Goal: Task Accomplishment & Management: Complete application form

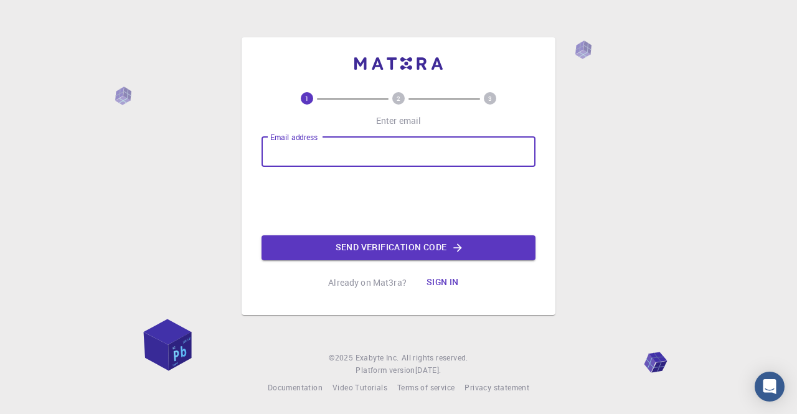
click at [308, 154] on input "Email address" at bounding box center [399, 152] width 274 height 30
click at [324, 153] on div "Email address Email address" at bounding box center [399, 152] width 274 height 30
type input "[EMAIL_ADDRESS][DOMAIN_NAME]"
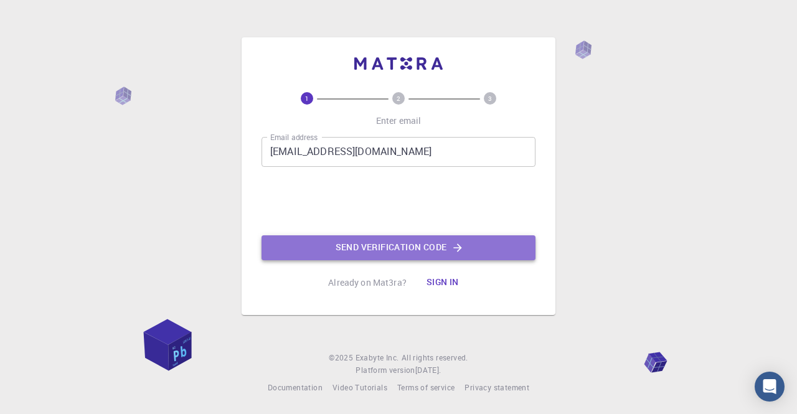
click at [382, 249] on button "Send verification code" at bounding box center [399, 247] width 274 height 25
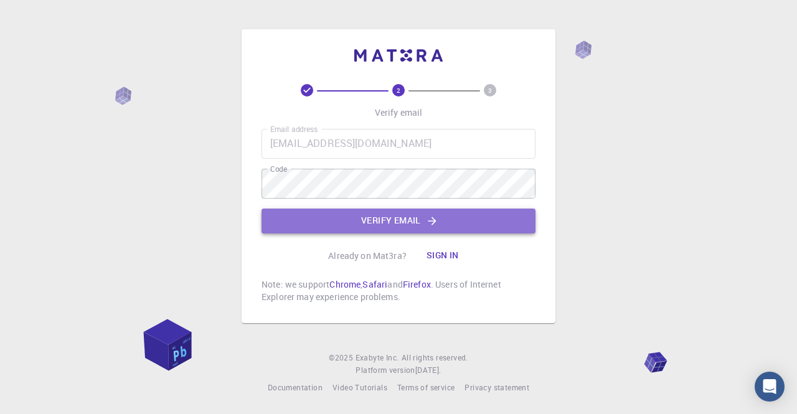
click at [391, 221] on button "Verify email" at bounding box center [399, 221] width 274 height 25
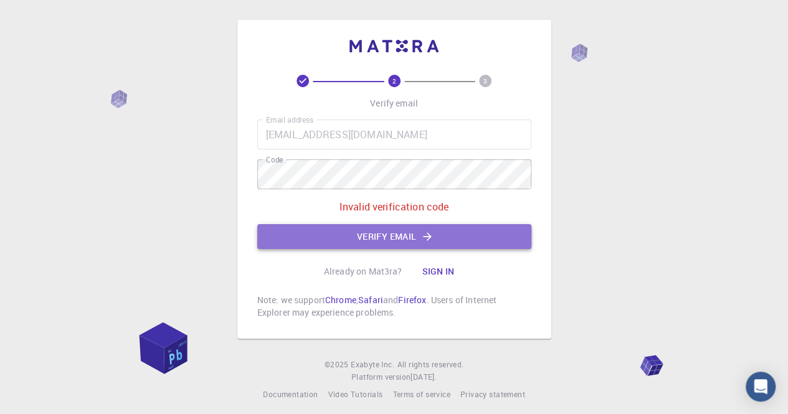
click at [406, 237] on button "Verify email" at bounding box center [394, 236] width 274 height 25
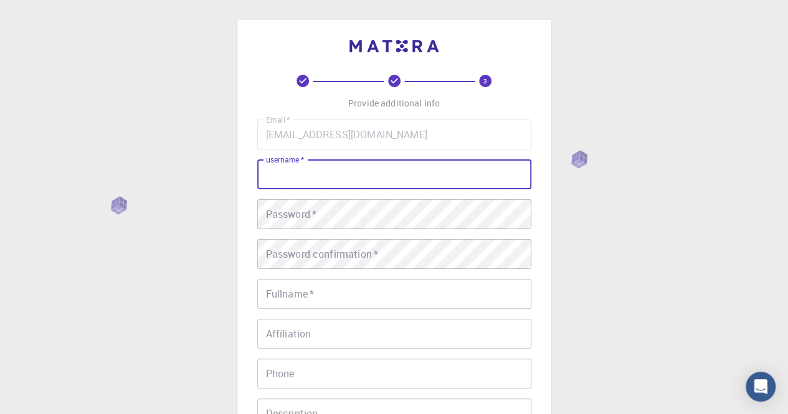
click at [346, 176] on input "username   *" at bounding box center [394, 174] width 274 height 30
type input "agusu"
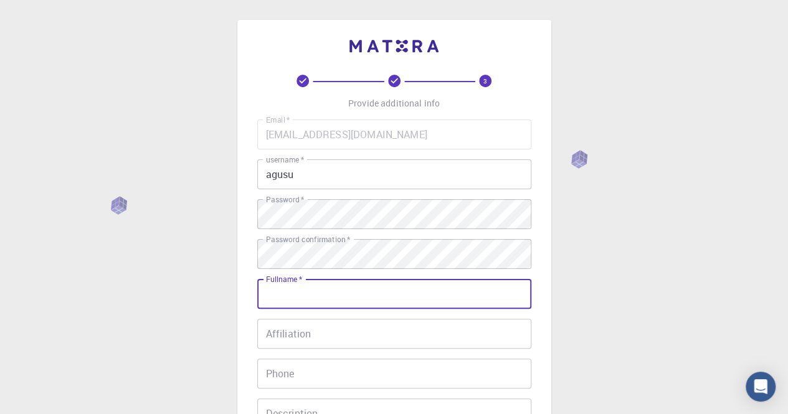
click at [379, 297] on input "Fullname   *" at bounding box center [394, 294] width 274 height 30
type input "La Agusu"
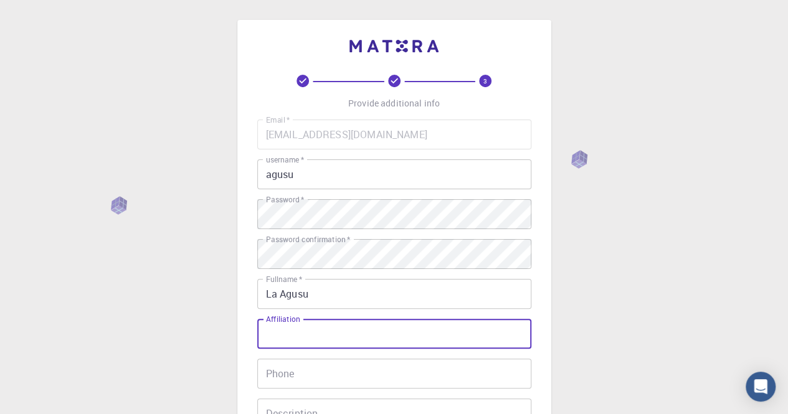
click at [366, 327] on input "Affiliation" at bounding box center [394, 334] width 274 height 30
type input "U"
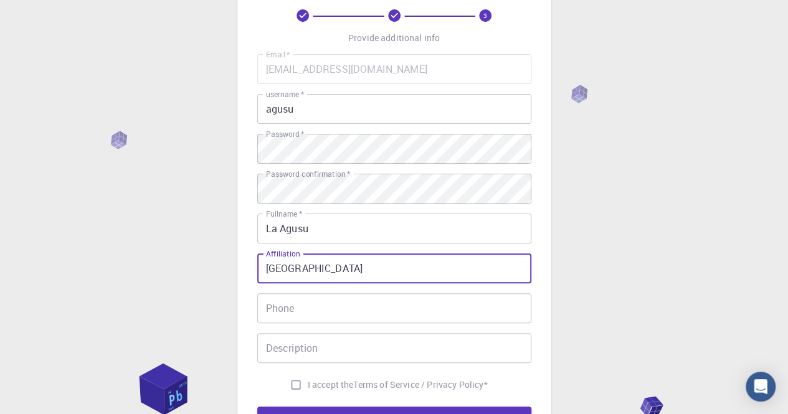
scroll to position [99, 0]
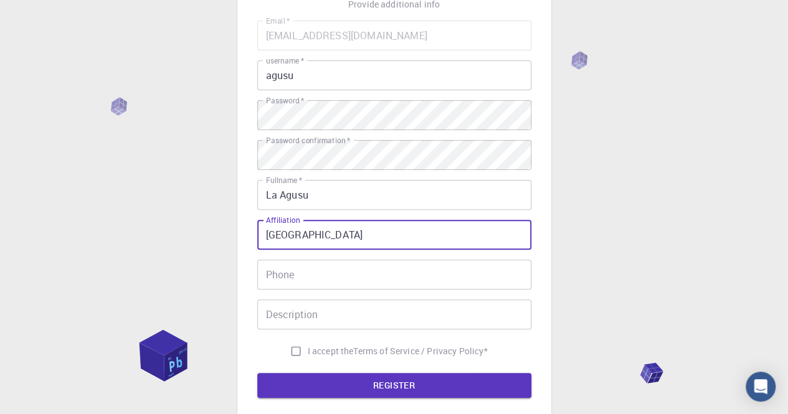
drag, startPoint x: 386, startPoint y: 240, endPoint x: 135, endPoint y: 246, distance: 251.1
click at [135, 246] on div "3 Provide additional info Email   * [EMAIL_ADDRESS][DOMAIN_NAME] Email   * user…" at bounding box center [394, 218] width 788 height 634
type input "[GEOGRAPHIC_DATA]"
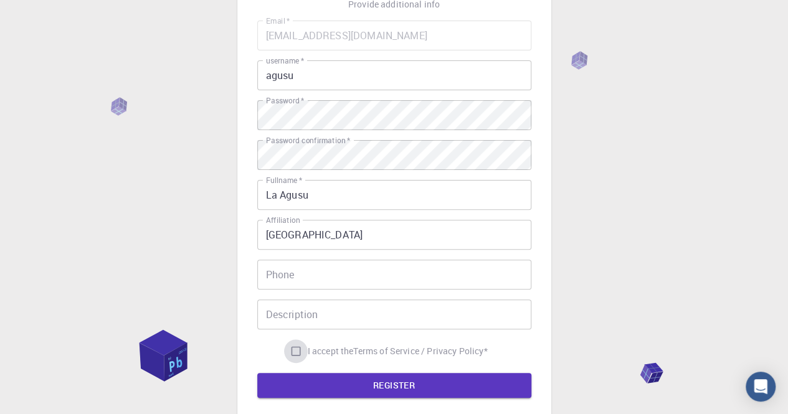
click at [296, 354] on input "I accept the Terms of Service / Privacy Policy *" at bounding box center [296, 351] width 24 height 24
checkbox input "true"
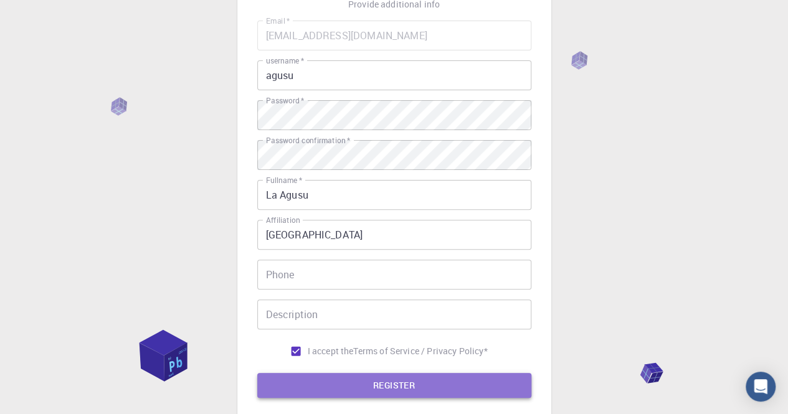
click at [402, 383] on button "REGISTER" at bounding box center [394, 385] width 274 height 25
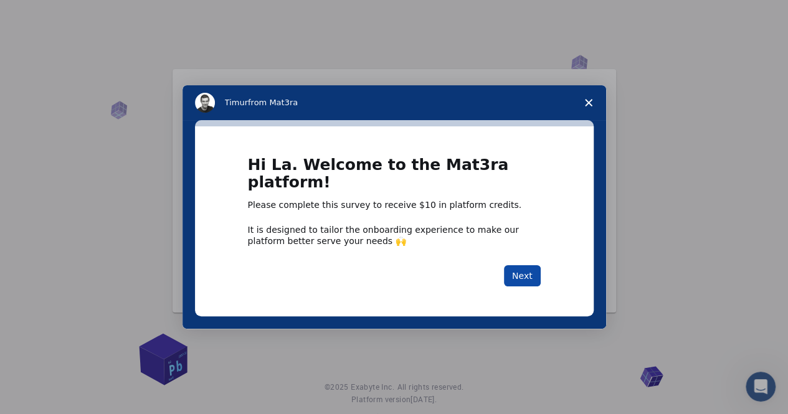
click at [532, 273] on button "Next" at bounding box center [522, 275] width 37 height 21
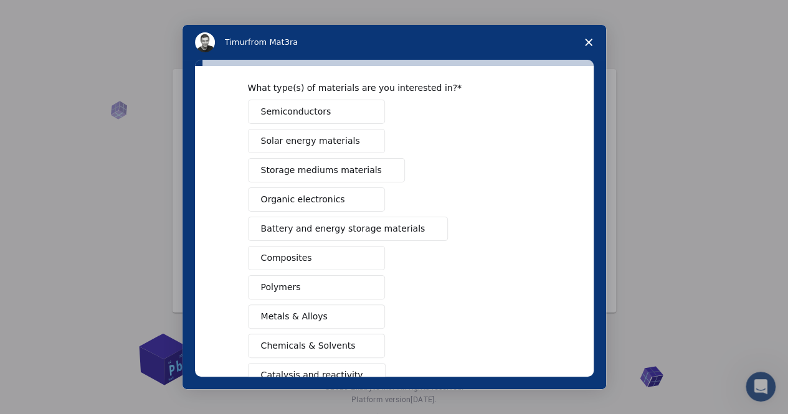
scroll to position [40, 0]
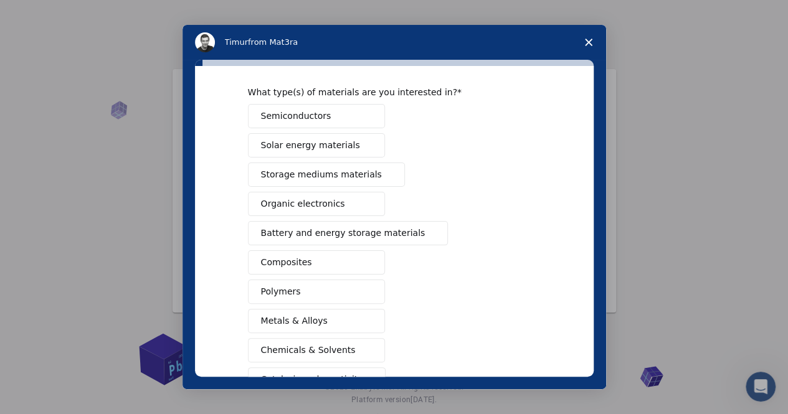
click at [333, 123] on button "Semiconductors" at bounding box center [316, 116] width 137 height 24
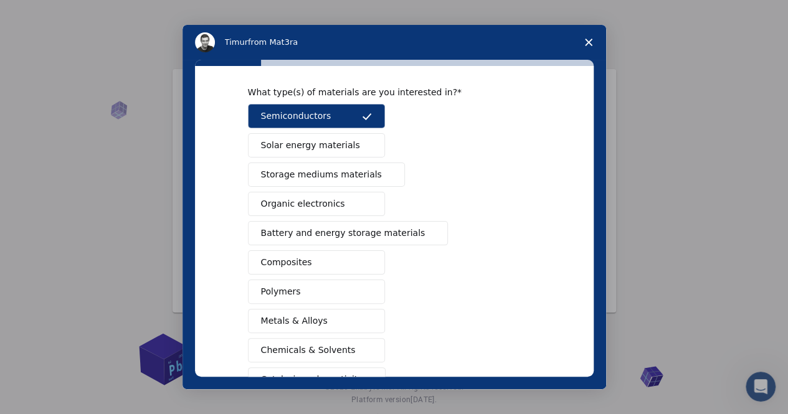
click at [376, 237] on span "Battery and energy storage materials" at bounding box center [343, 233] width 164 height 13
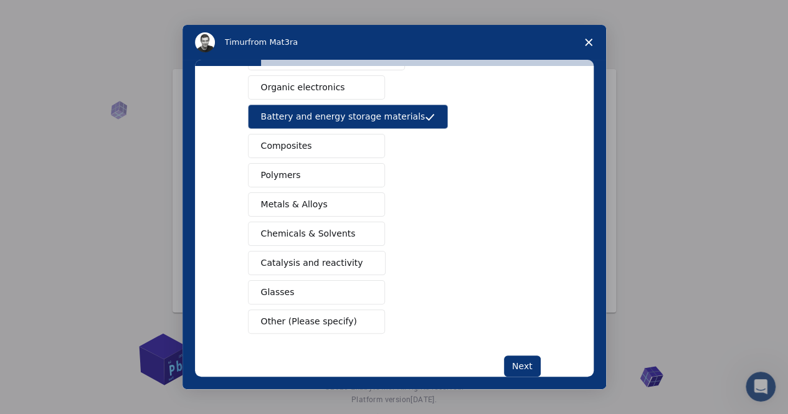
scroll to position [182, 0]
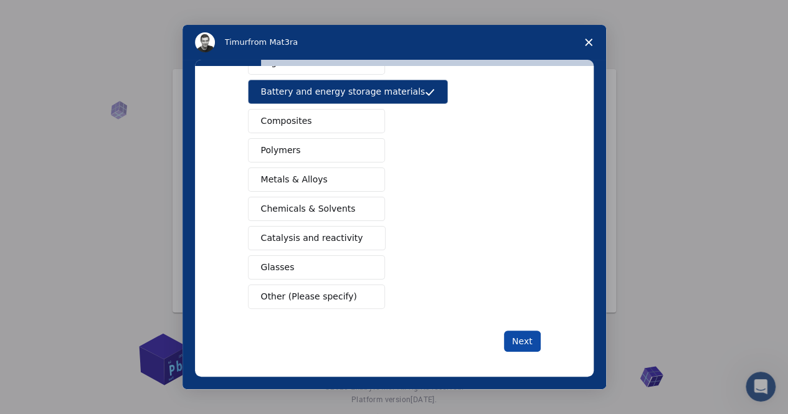
click at [519, 336] on button "Next" at bounding box center [522, 341] width 37 height 21
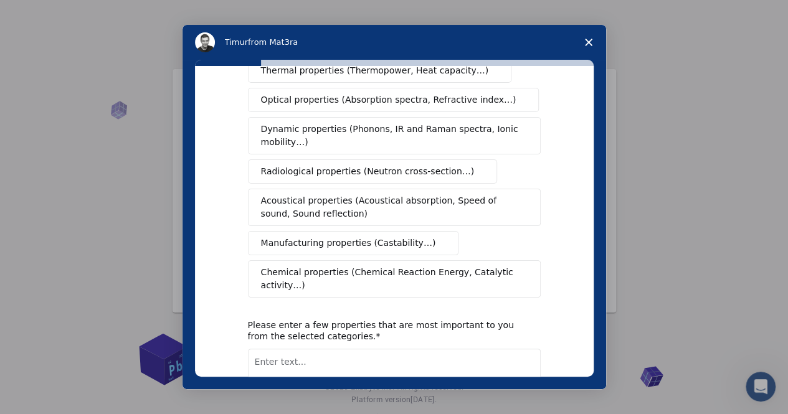
scroll to position [0, 0]
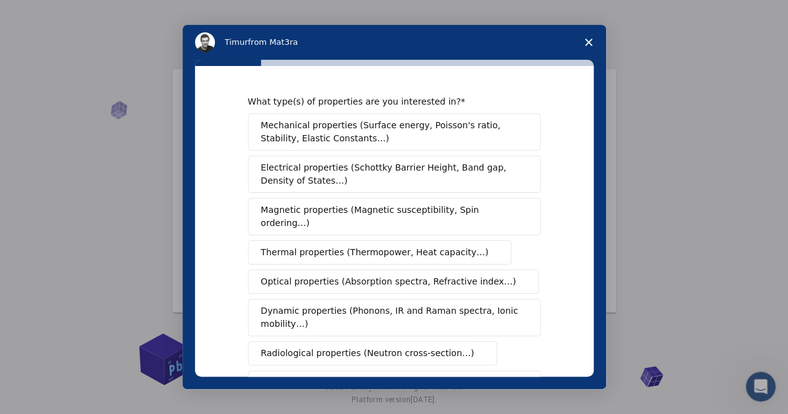
click at [431, 174] on span "Electrical properties (Schottky Barrier Height, Band gap, Density of States…)" at bounding box center [390, 174] width 259 height 26
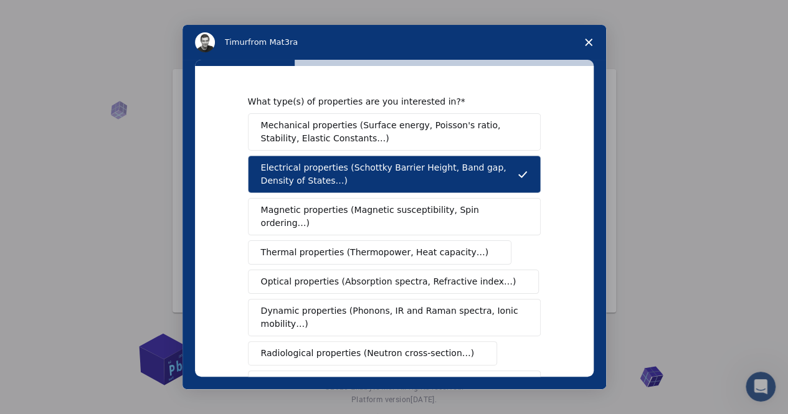
click at [461, 216] on span "Magnetic properties (Magnetic susceptibility, Spin ordering…)" at bounding box center [389, 217] width 257 height 26
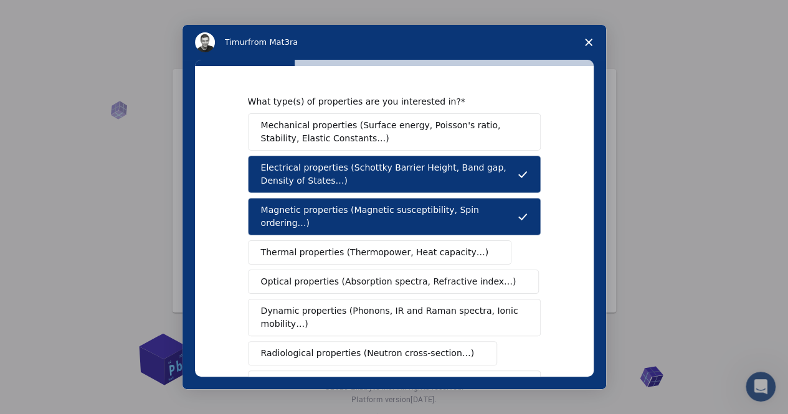
click at [407, 275] on span "Optical properties (Absorption spectra, Refractive index…)" at bounding box center [388, 281] width 255 height 13
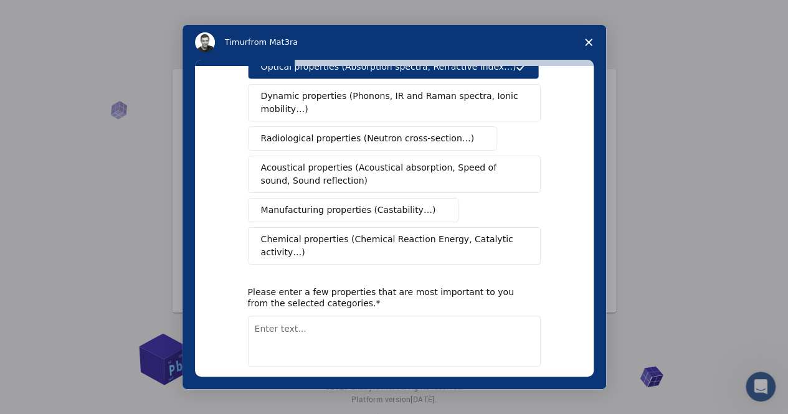
scroll to position [218, 0]
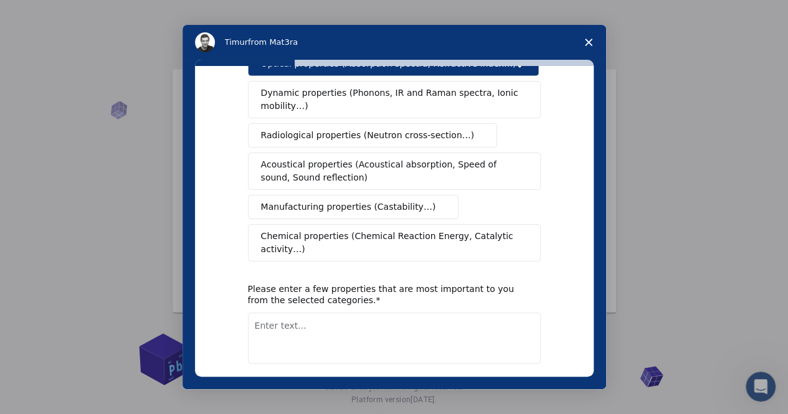
click at [521, 386] on button "Next" at bounding box center [522, 396] width 37 height 21
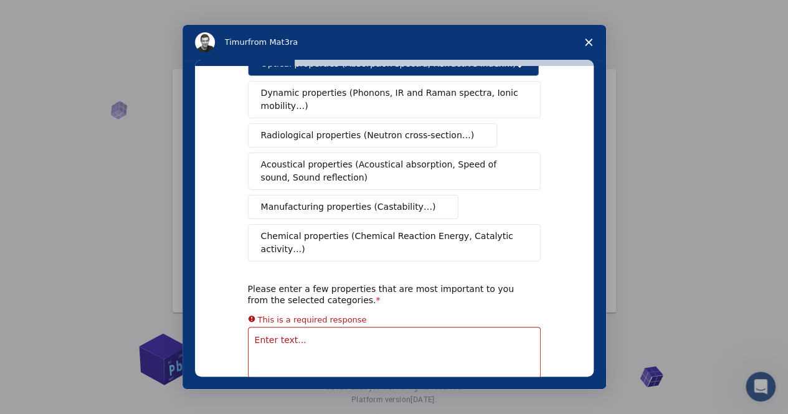
click at [323, 327] on textarea "Enter text..." at bounding box center [394, 352] width 293 height 51
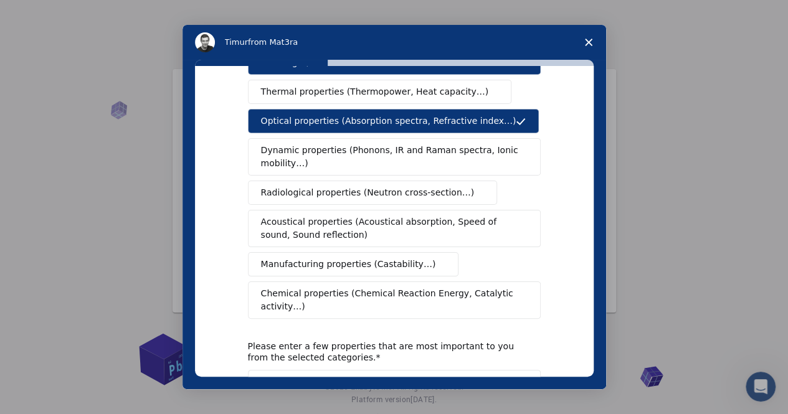
scroll to position [153, 0]
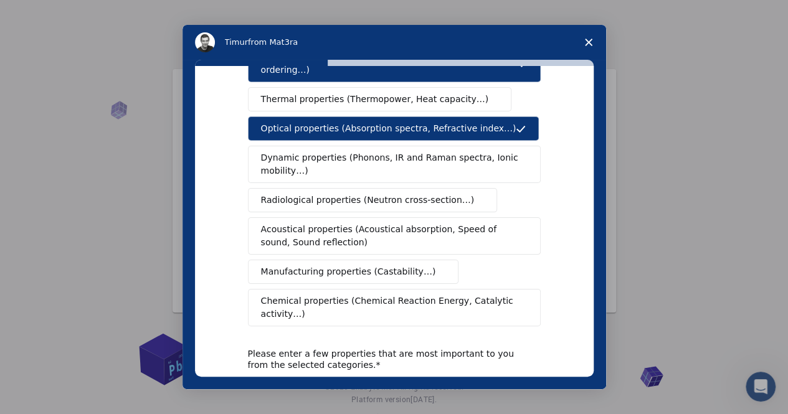
drag, startPoint x: 599, startPoint y: 211, endPoint x: 592, endPoint y: 199, distance: 14.5
click at [592, 199] on div "What type(s) of properties are you interested in? Mechanical properties (Surfac…" at bounding box center [395, 225] width 424 height 330
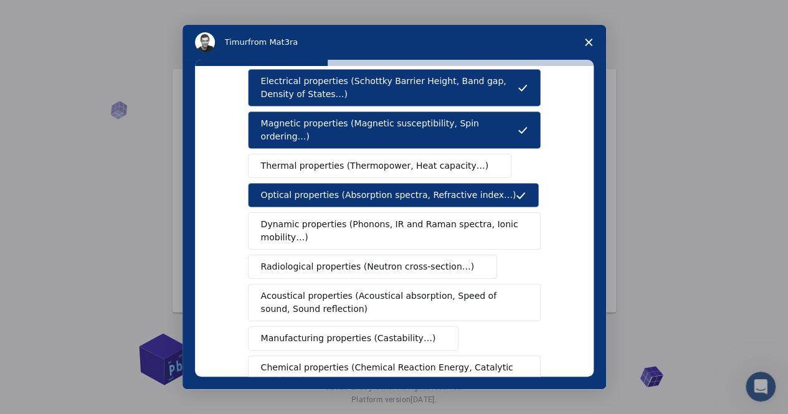
scroll to position [85, 0]
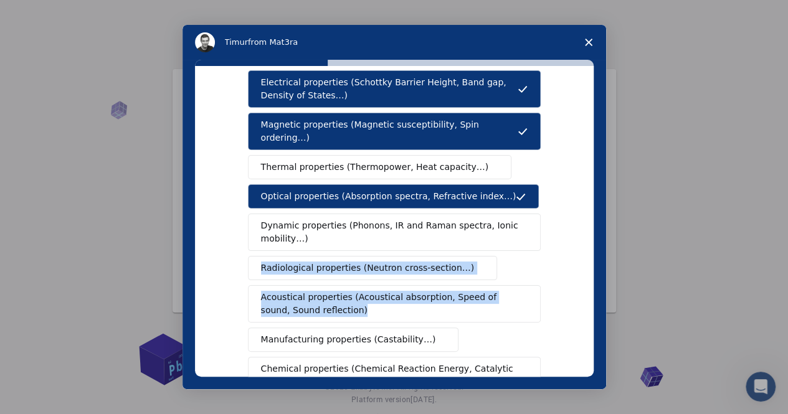
drag, startPoint x: 594, startPoint y: 176, endPoint x: 590, endPoint y: 267, distance: 91.7
click at [590, 267] on div "What type(s) of properties are you interested in? Mechanical properties (Surfac…" at bounding box center [395, 225] width 424 height 330
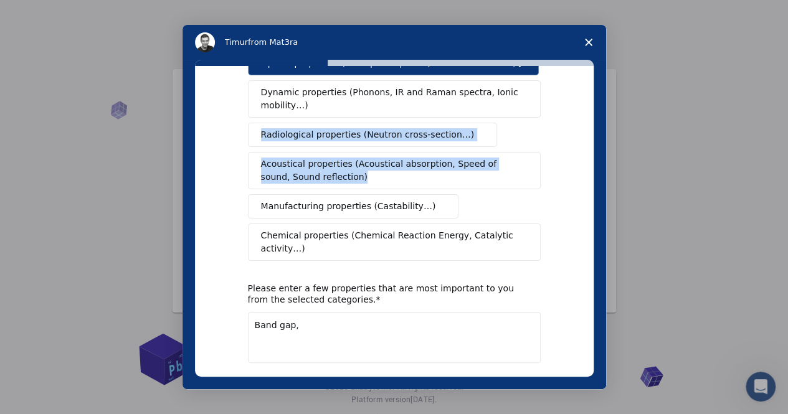
scroll to position [218, 0]
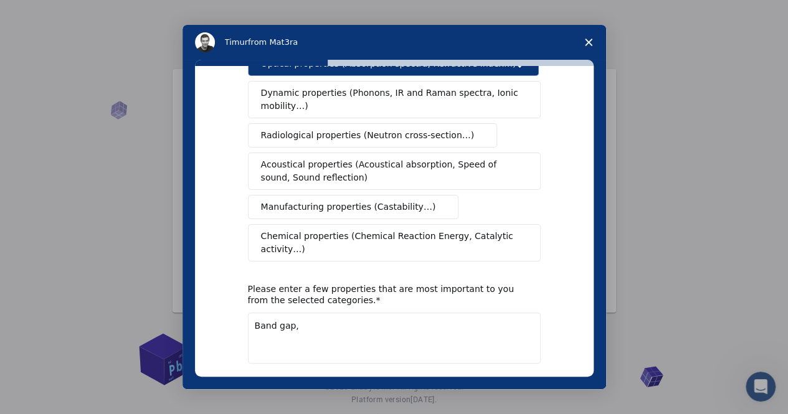
click at [364, 313] on textarea "Band gap," at bounding box center [394, 338] width 293 height 51
click at [250, 313] on textarea "Band gap, density of states, electrical conductivity, mangetic susceptibility" at bounding box center [394, 338] width 293 height 51
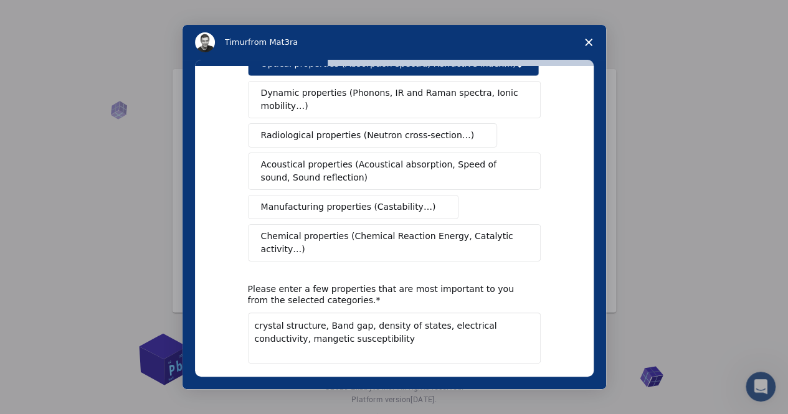
click at [353, 313] on textarea "crystal structure, Band gap, density of states, electrical conductivity, manget…" at bounding box center [394, 338] width 293 height 51
type textarea "crystal structure, Band gap, density of states, electrical conductivity, manget…"
click at [528, 386] on button "Next" at bounding box center [522, 396] width 37 height 21
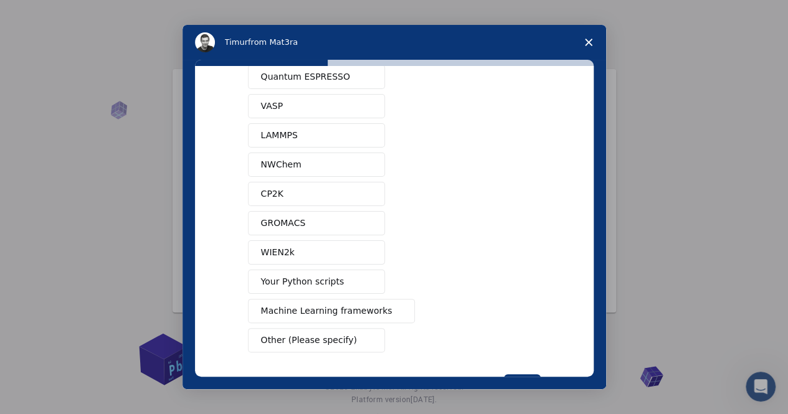
scroll to position [48, 0]
click at [324, 278] on span "Your Python scripts" at bounding box center [302, 282] width 83 height 13
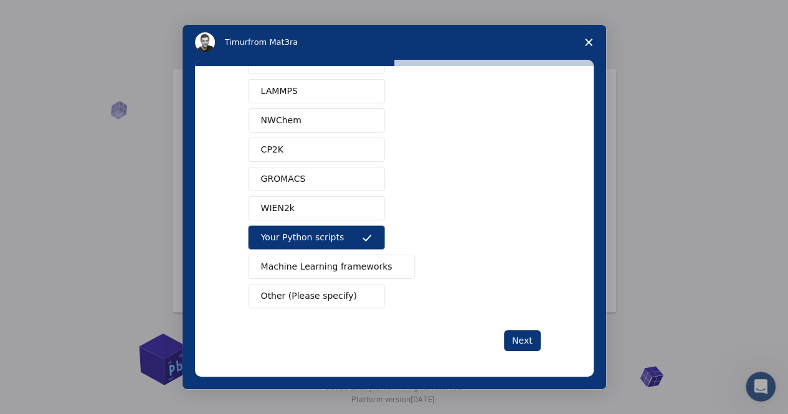
scroll to position [0, 0]
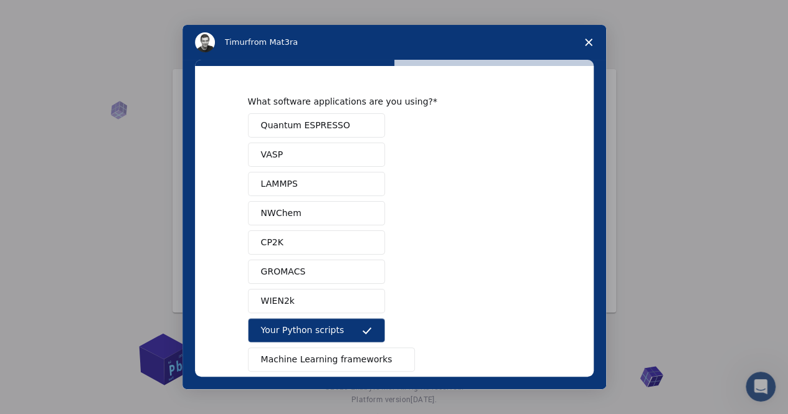
click at [341, 128] on button "Quantum ESPRESSO" at bounding box center [316, 125] width 137 height 24
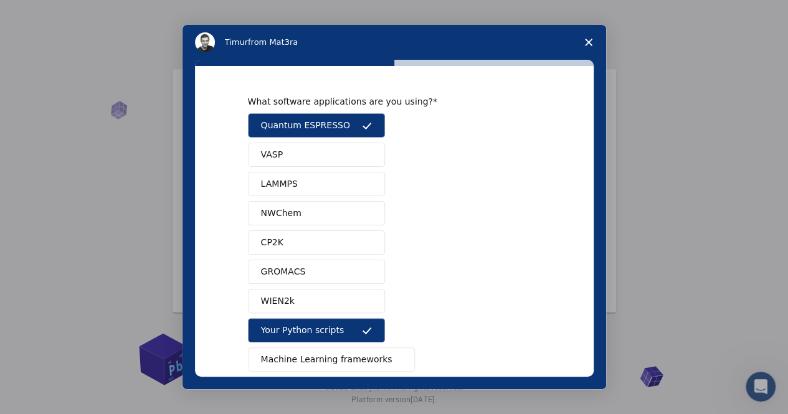
click at [341, 128] on button "Quantum ESPRESSO" at bounding box center [316, 125] width 137 height 24
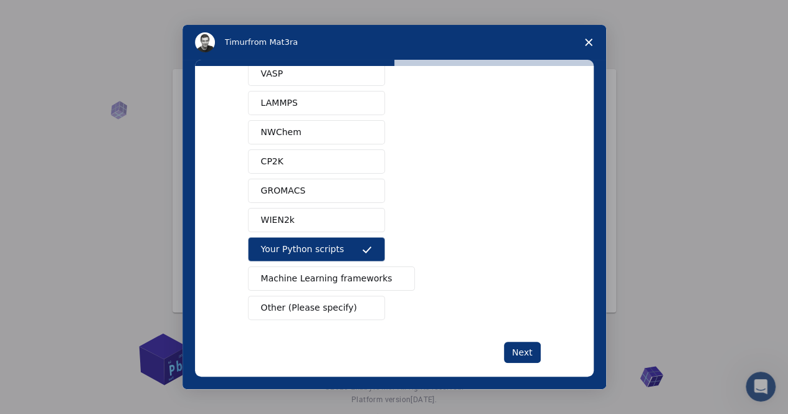
scroll to position [78, 0]
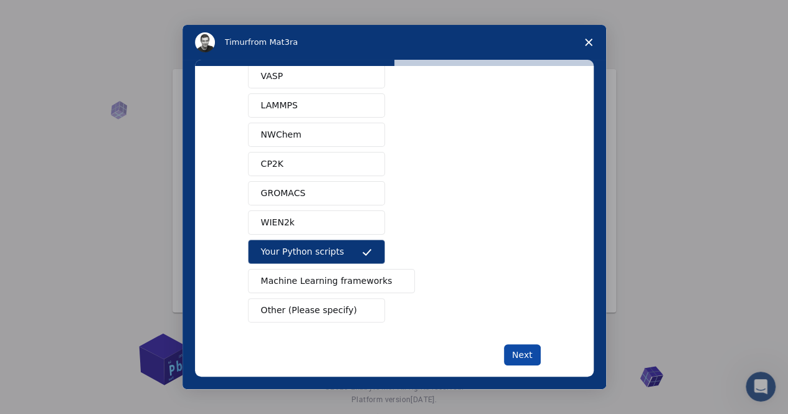
click at [523, 351] on button "Next" at bounding box center [522, 354] width 37 height 21
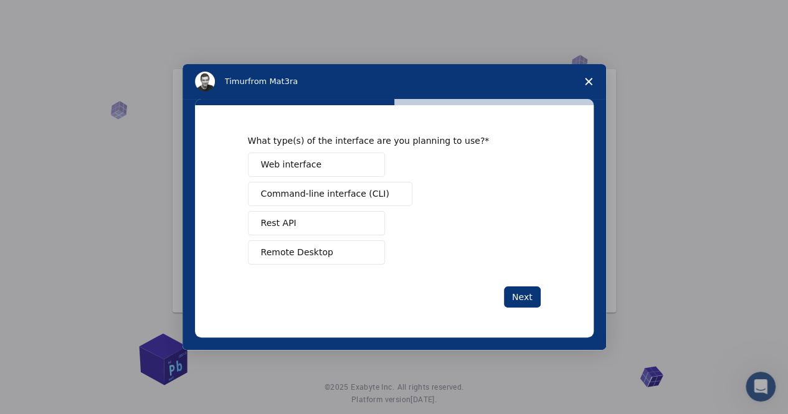
click at [279, 225] on span "Rest API" at bounding box center [279, 223] width 36 height 13
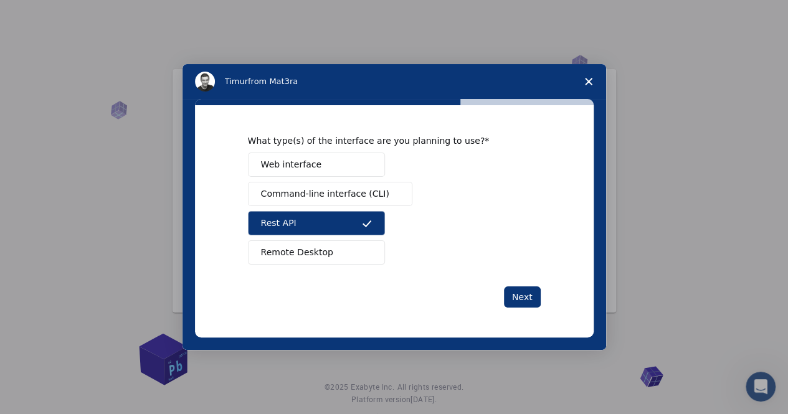
click at [298, 163] on span "Web interface" at bounding box center [291, 164] width 60 height 13
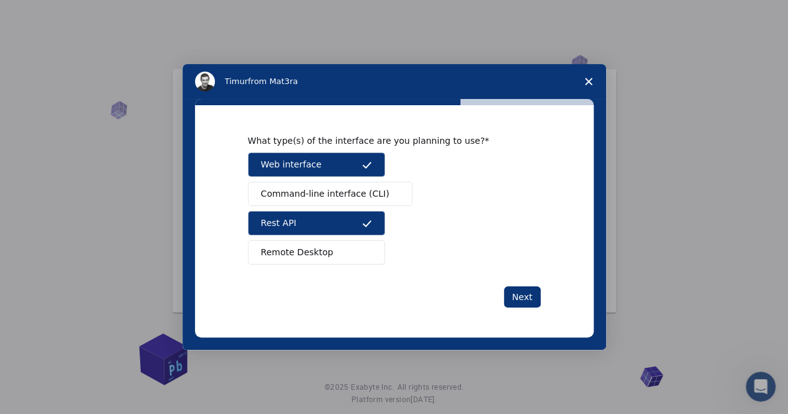
click at [343, 192] on span "Command-line interface (CLI)" at bounding box center [325, 193] width 128 height 13
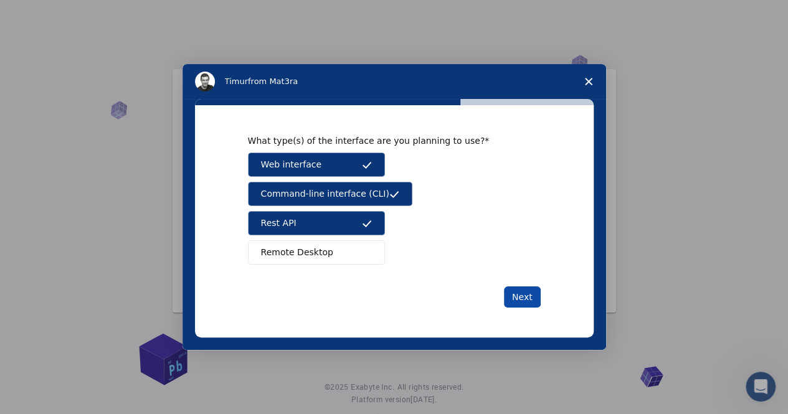
click at [532, 301] on button "Next" at bounding box center [522, 297] width 37 height 21
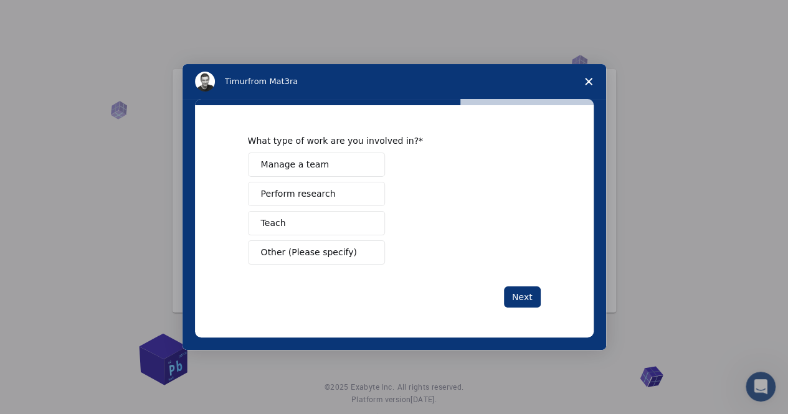
click at [315, 194] on span "Perform research" at bounding box center [298, 193] width 75 height 13
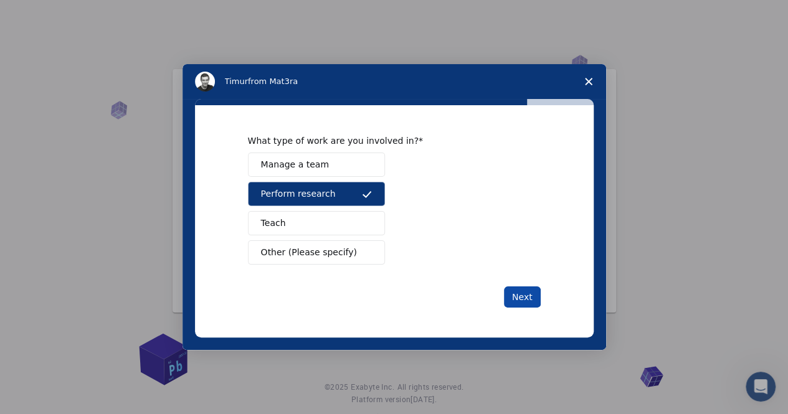
click at [533, 293] on button "Next" at bounding box center [522, 297] width 37 height 21
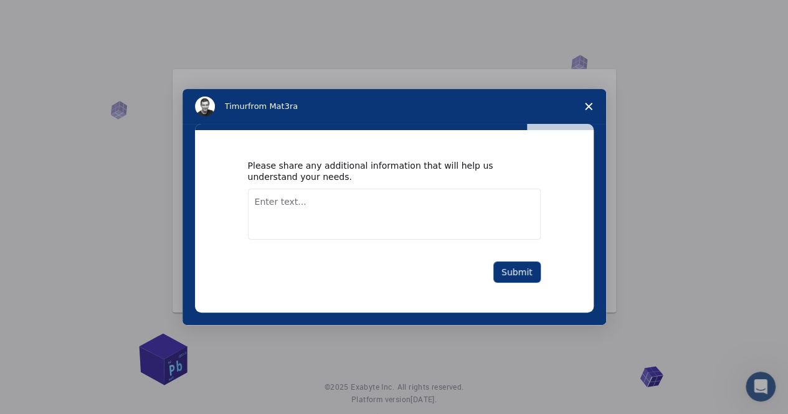
click at [351, 212] on textarea "Enter text..." at bounding box center [394, 214] width 293 height 51
type textarea "K"
click at [287, 215] on textarea "Connecting the crystal structure and band gap energy to the magnetic property a…" at bounding box center [394, 214] width 293 height 51
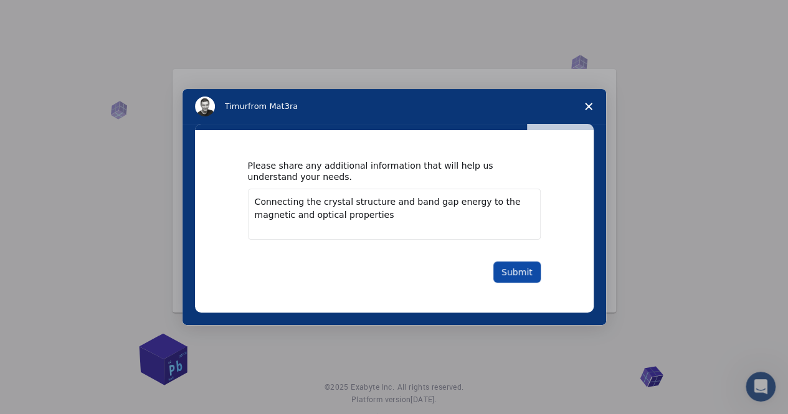
type textarea "Connecting the crystal structure and band gap energy to the magnetic and optica…"
click at [518, 274] on button "Submit" at bounding box center [516, 272] width 47 height 21
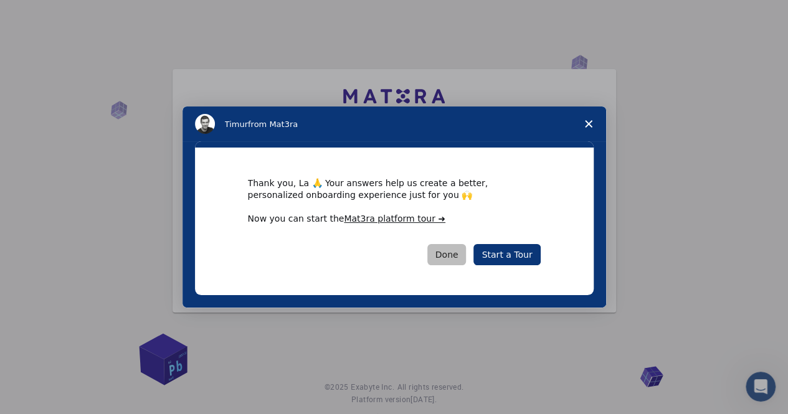
click at [457, 255] on button "Done" at bounding box center [446, 254] width 39 height 21
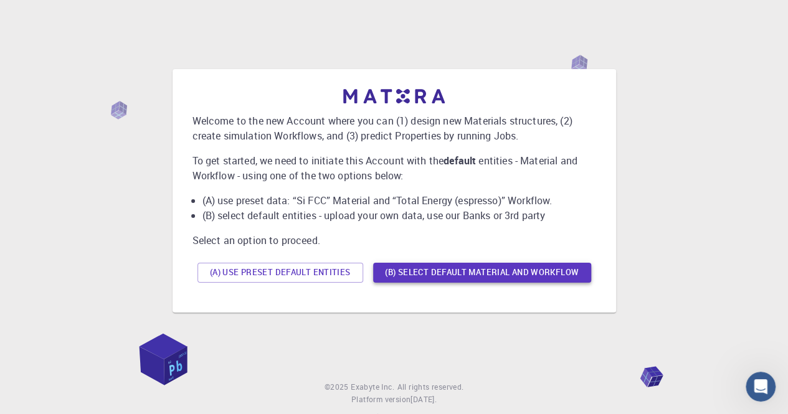
click at [464, 276] on button "(B) Select default material and workflow" at bounding box center [482, 273] width 218 height 20
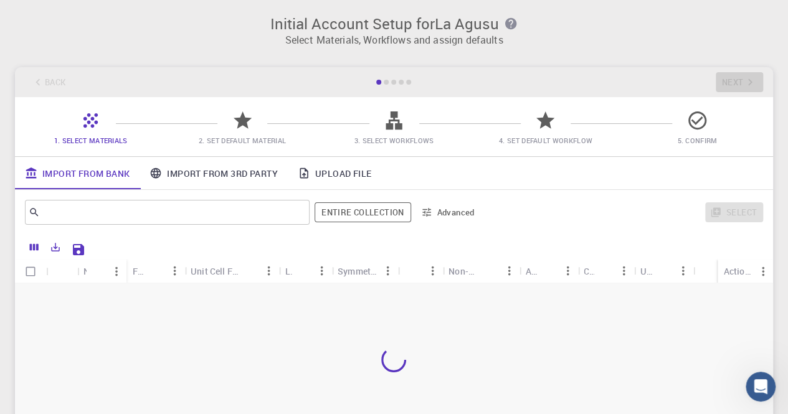
click at [91, 169] on link "Import From Bank" at bounding box center [77, 173] width 125 height 32
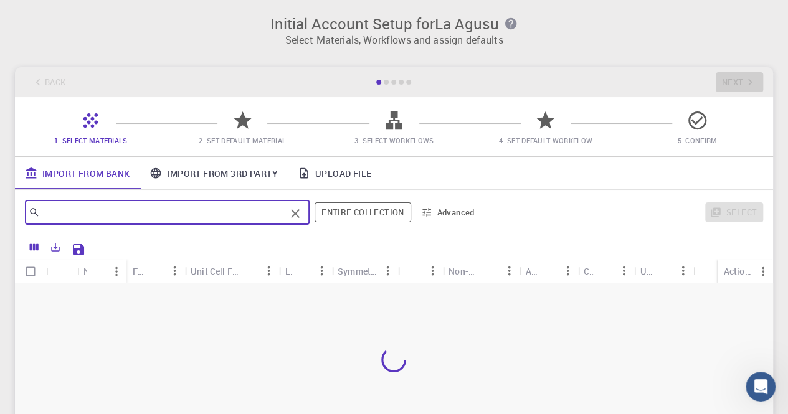
click at [88, 212] on input "text" at bounding box center [162, 212] width 245 height 17
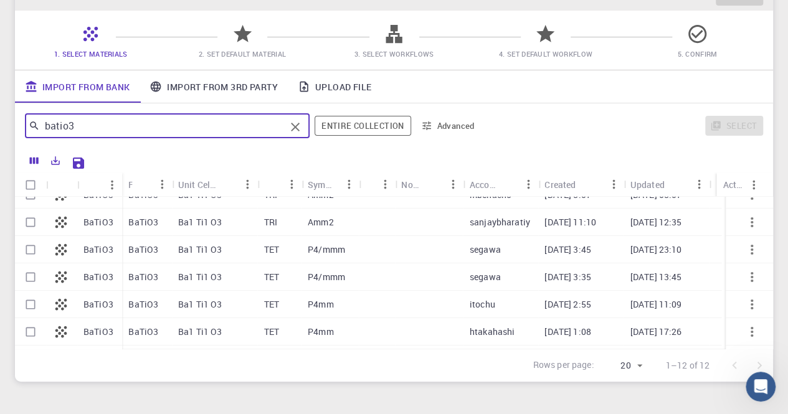
scroll to position [49, 0]
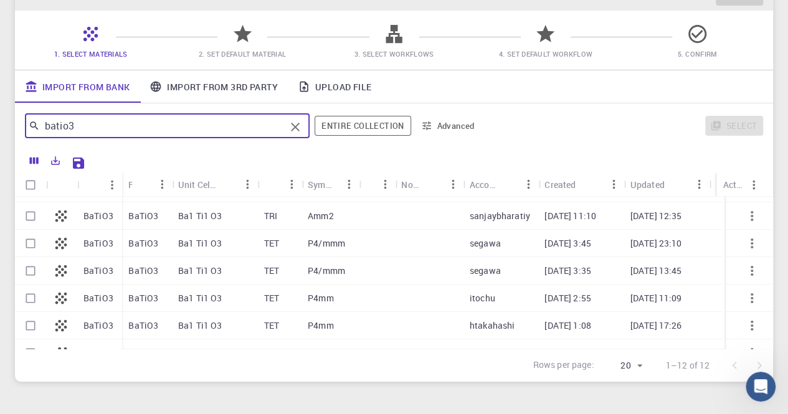
type input "batio3"
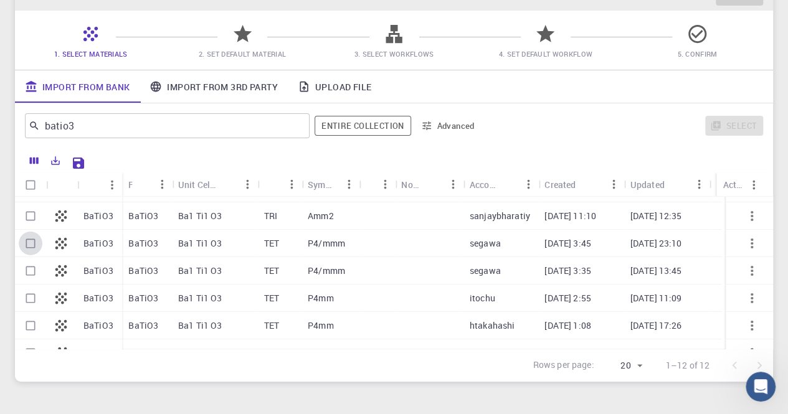
click at [31, 244] on input "Select row" at bounding box center [31, 244] width 24 height 24
checkbox input "true"
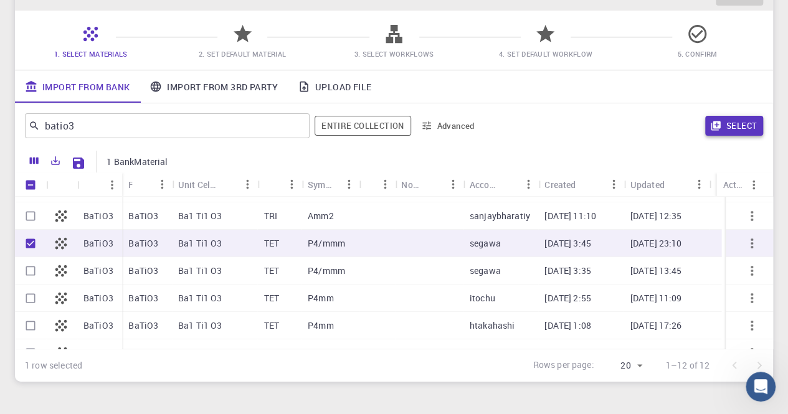
click at [716, 126] on icon "button" at bounding box center [715, 125] width 9 height 9
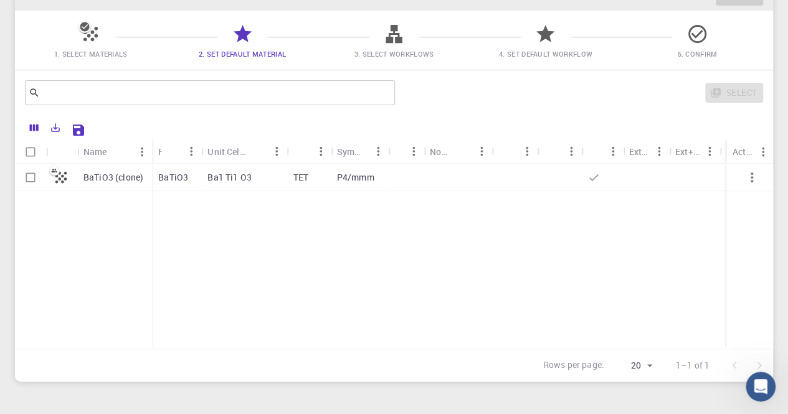
click at [214, 177] on p "Ba1 Ti1 O3" at bounding box center [229, 177] width 44 height 12
checkbox input "true"
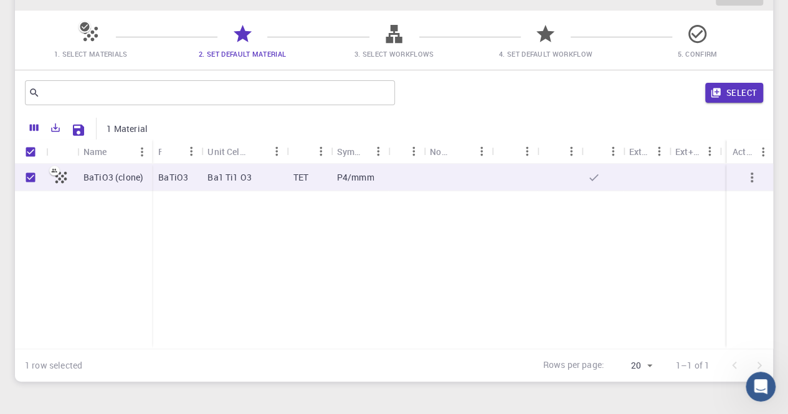
scroll to position [0, 0]
